Goal: Task Accomplishment & Management: Manage account settings

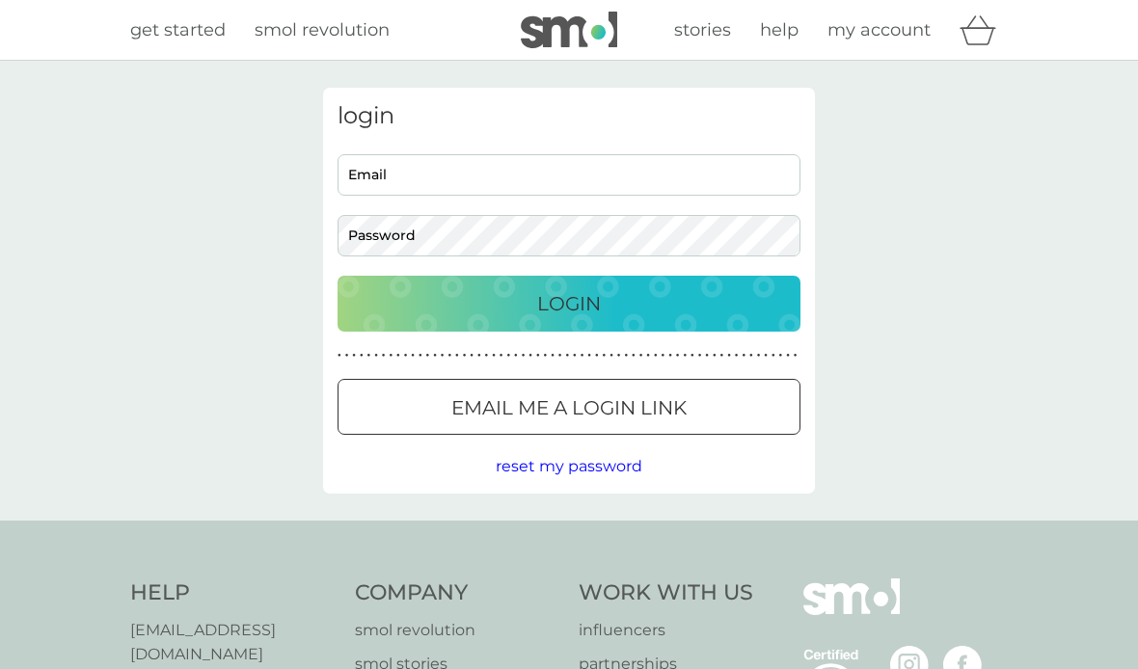
click at [464, 178] on input "Email" at bounding box center [569, 174] width 463 height 41
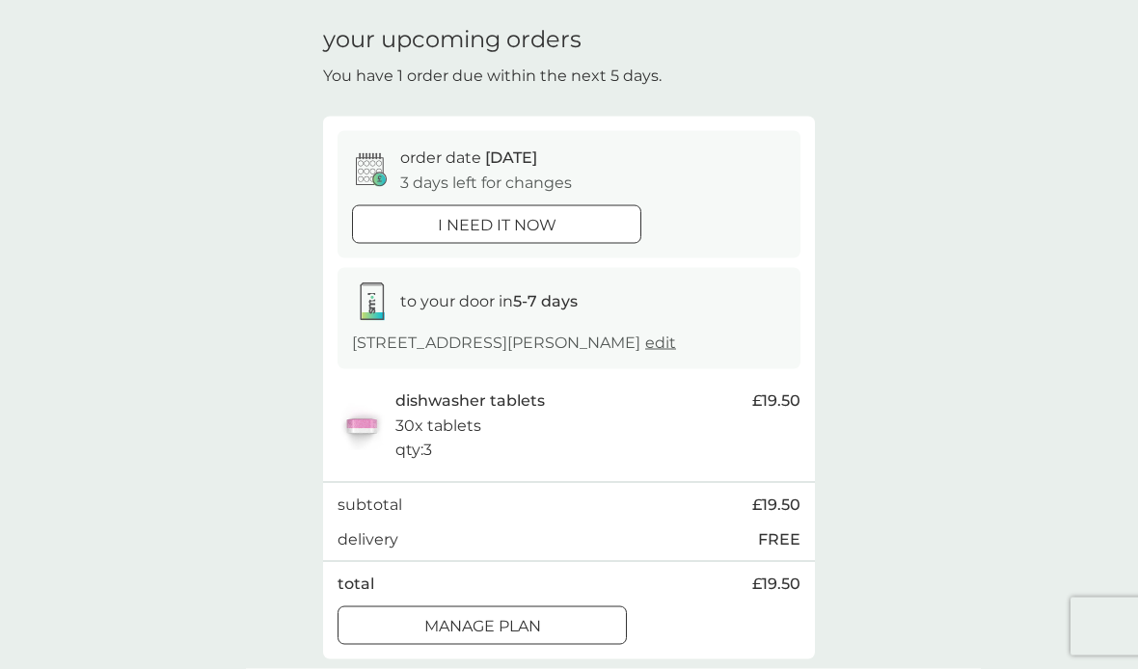
scroll to position [65, 0]
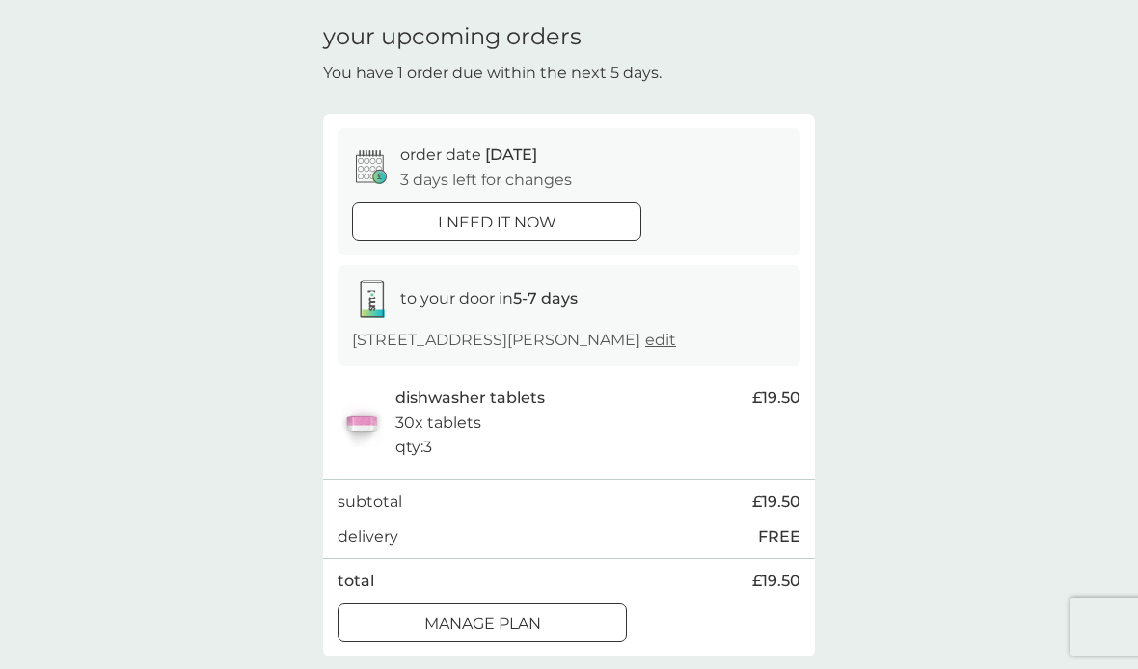
click at [550, 635] on button "Manage plan" at bounding box center [482, 623] width 289 height 39
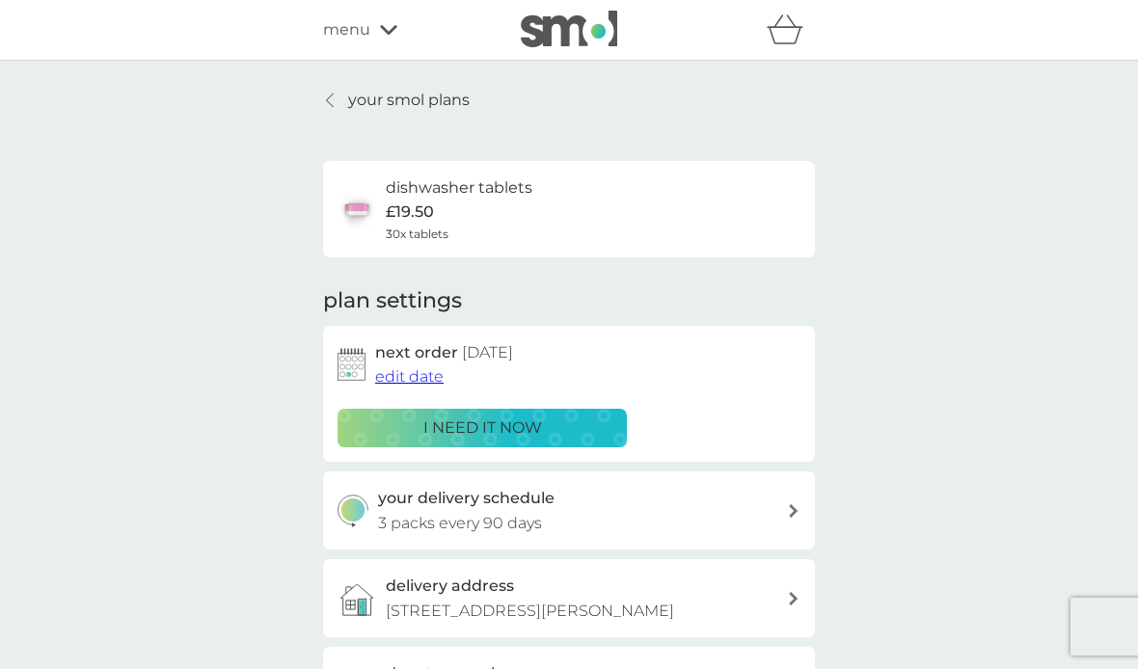
click at [780, 515] on div "your delivery schedule 3 packs every 90 days" at bounding box center [583, 510] width 410 height 49
select select "91"
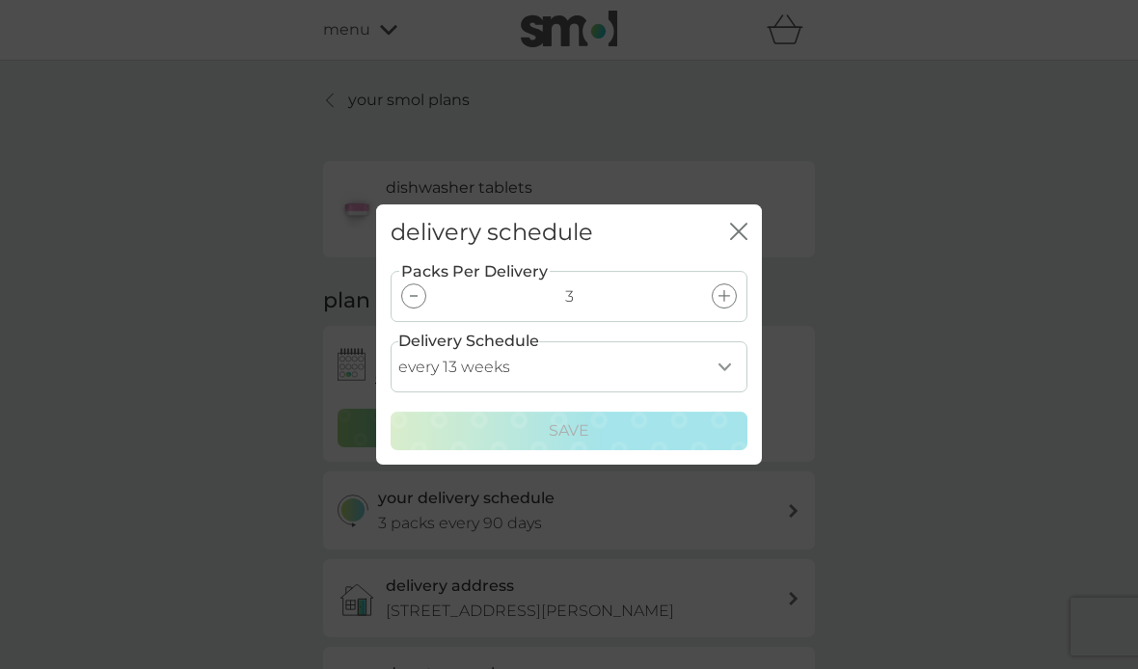
click at [745, 247] on div "close" at bounding box center [738, 233] width 17 height 28
click at [735, 240] on icon "close" at bounding box center [738, 231] width 17 height 17
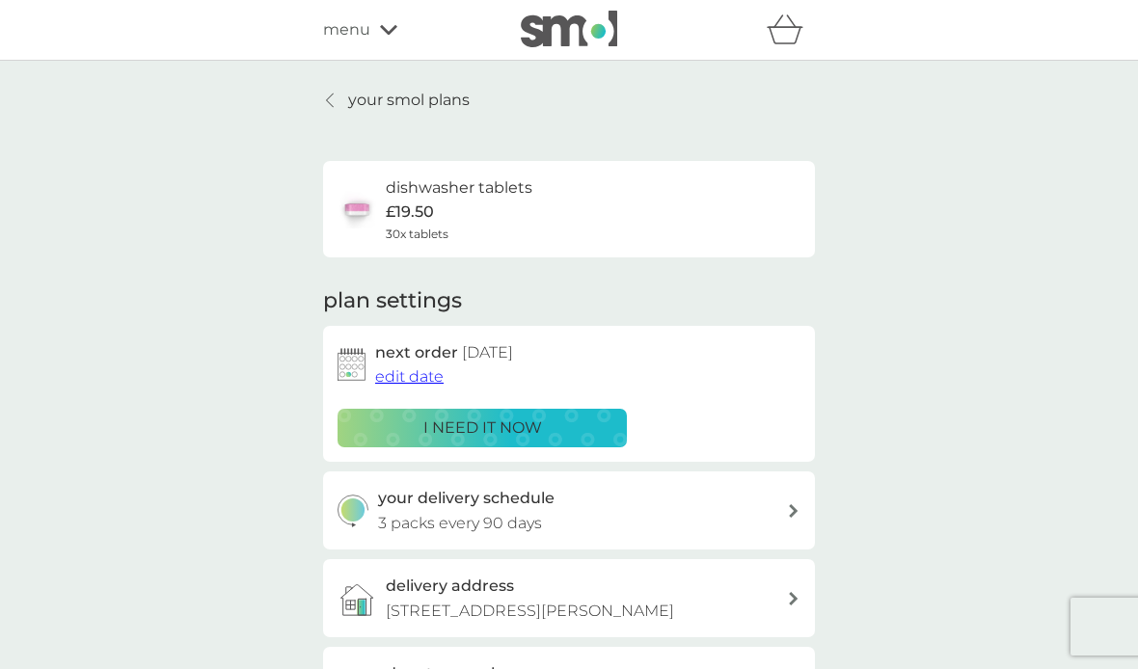
click at [415, 376] on span "edit date" at bounding box center [409, 376] width 68 height 18
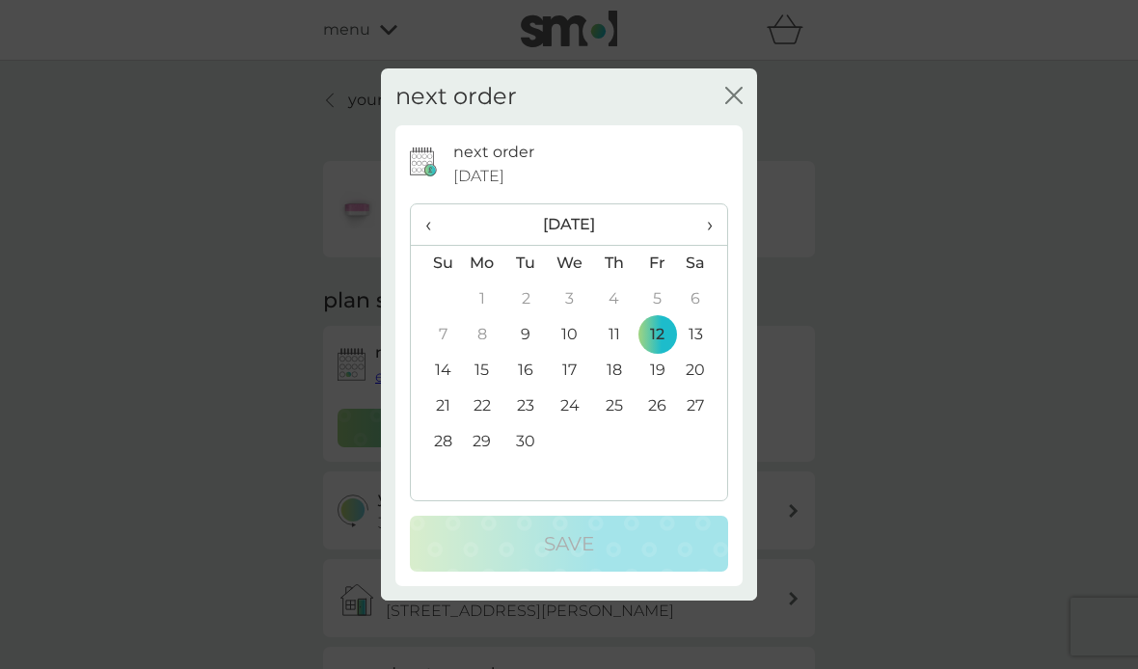
click at [713, 245] on span "›" at bounding box center [702, 224] width 19 height 41
click at [707, 245] on span "›" at bounding box center [702, 224] width 19 height 41
click at [658, 353] on td "7" at bounding box center [657, 335] width 43 height 36
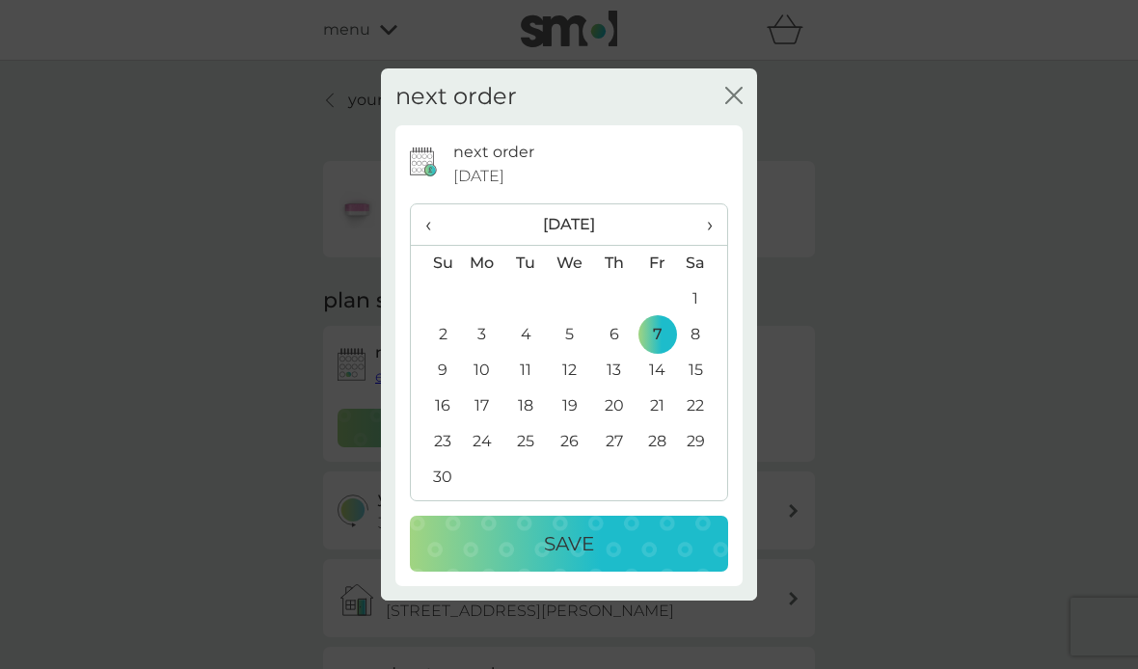
click at [583, 572] on button "Save" at bounding box center [569, 544] width 318 height 56
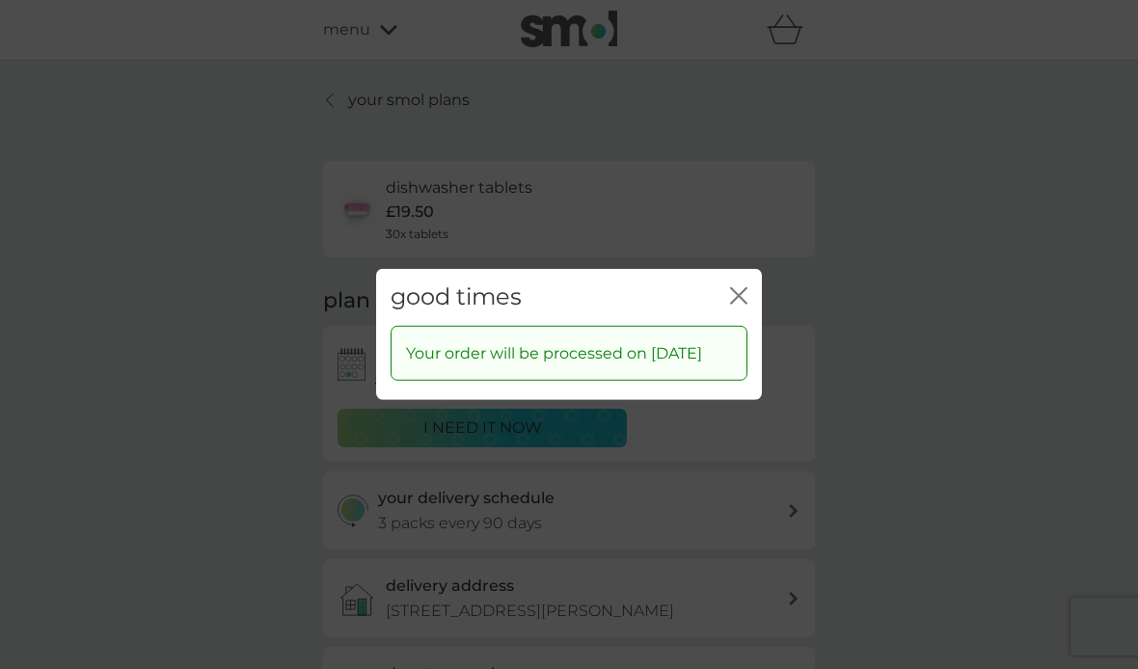
click at [742, 305] on icon "close" at bounding box center [738, 295] width 17 height 17
